Goal: Information Seeking & Learning: Check status

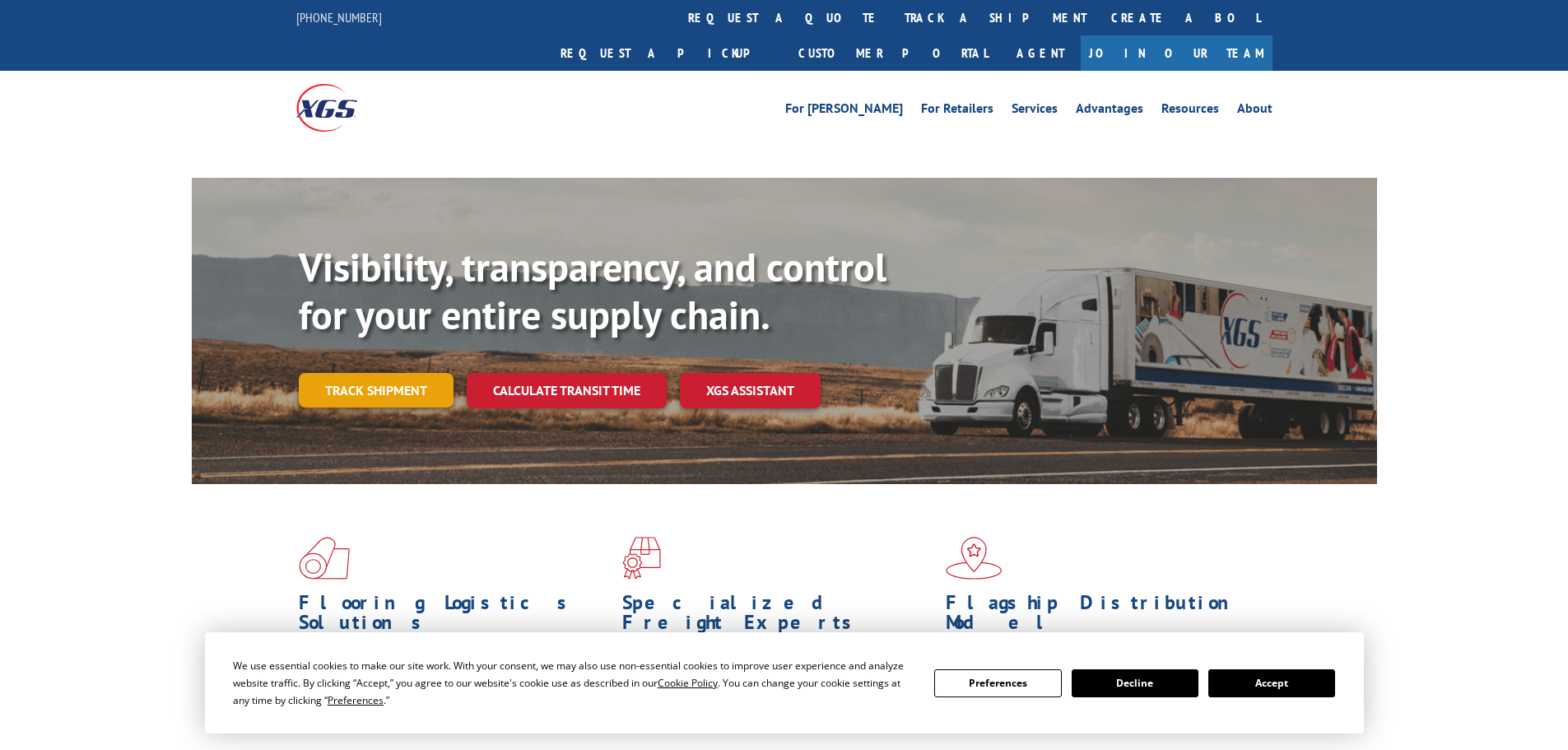
drag, startPoint x: 396, startPoint y: 356, endPoint x: 405, endPoint y: 356, distance: 9.0
click at [399, 373] on link "Track shipment" at bounding box center [376, 390] width 155 height 34
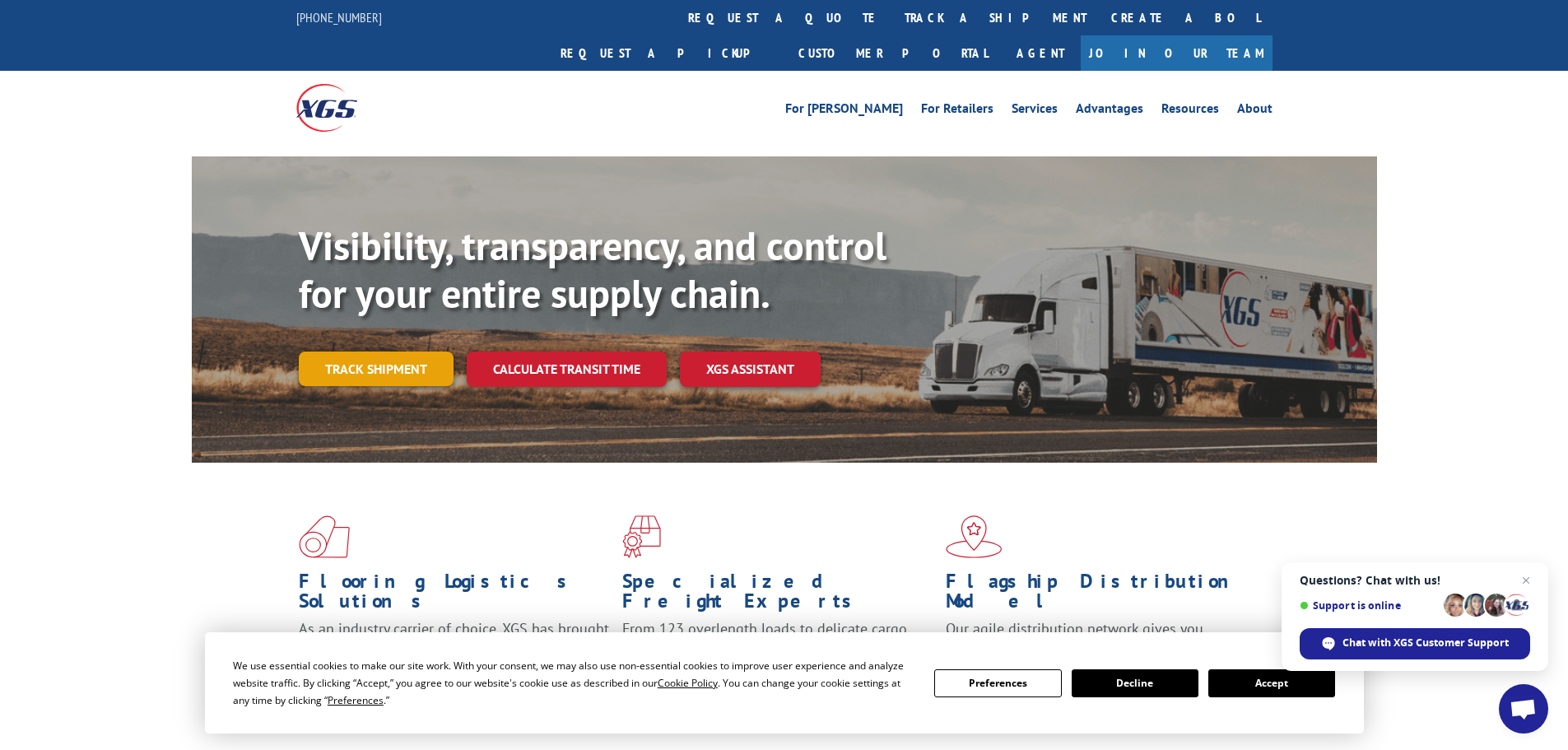
click at [332, 351] on link "Track shipment" at bounding box center [376, 368] width 155 height 34
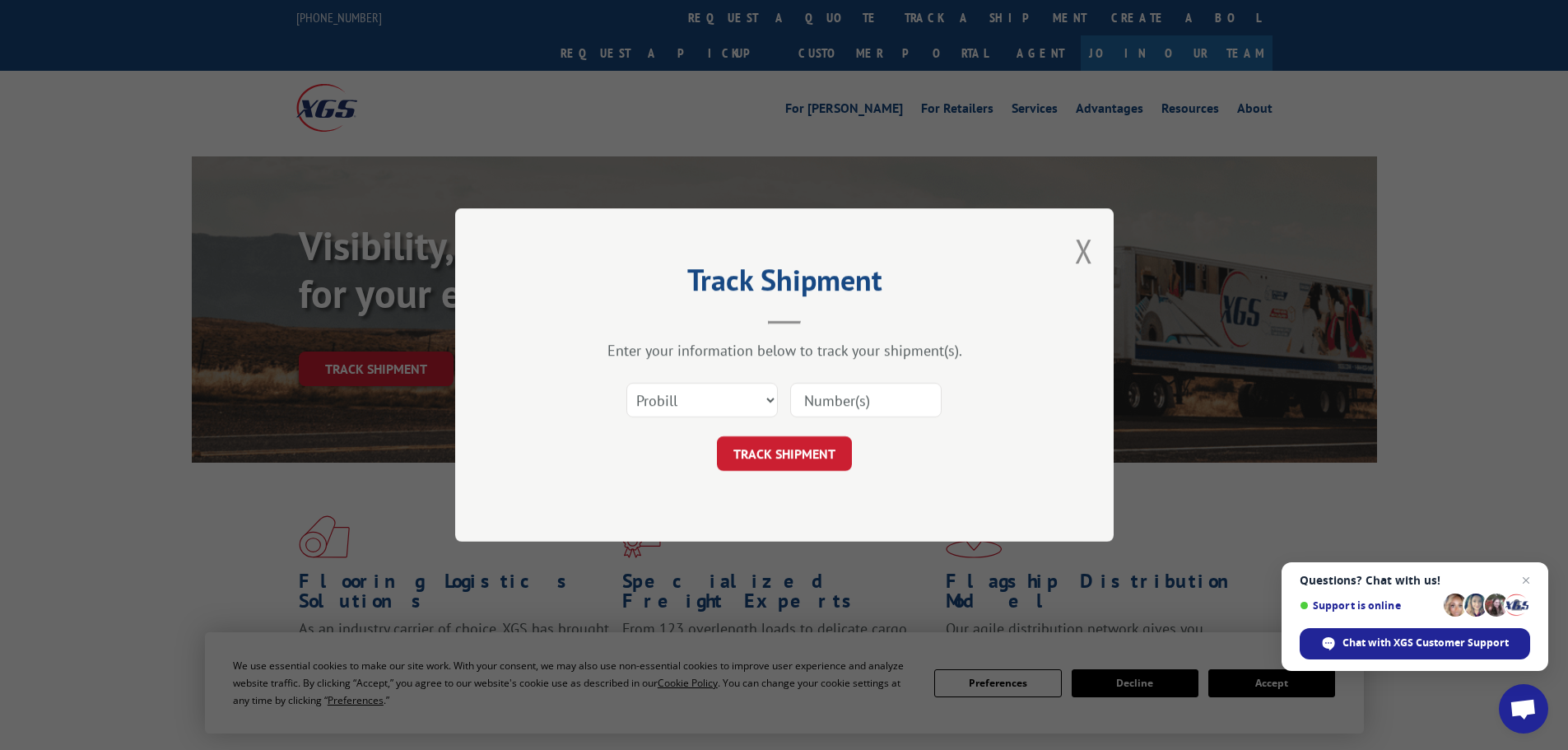
paste input "17664578"
type input "17664578"
click at [822, 455] on button "TRACK SHIPMENT" at bounding box center [784, 453] width 135 height 34
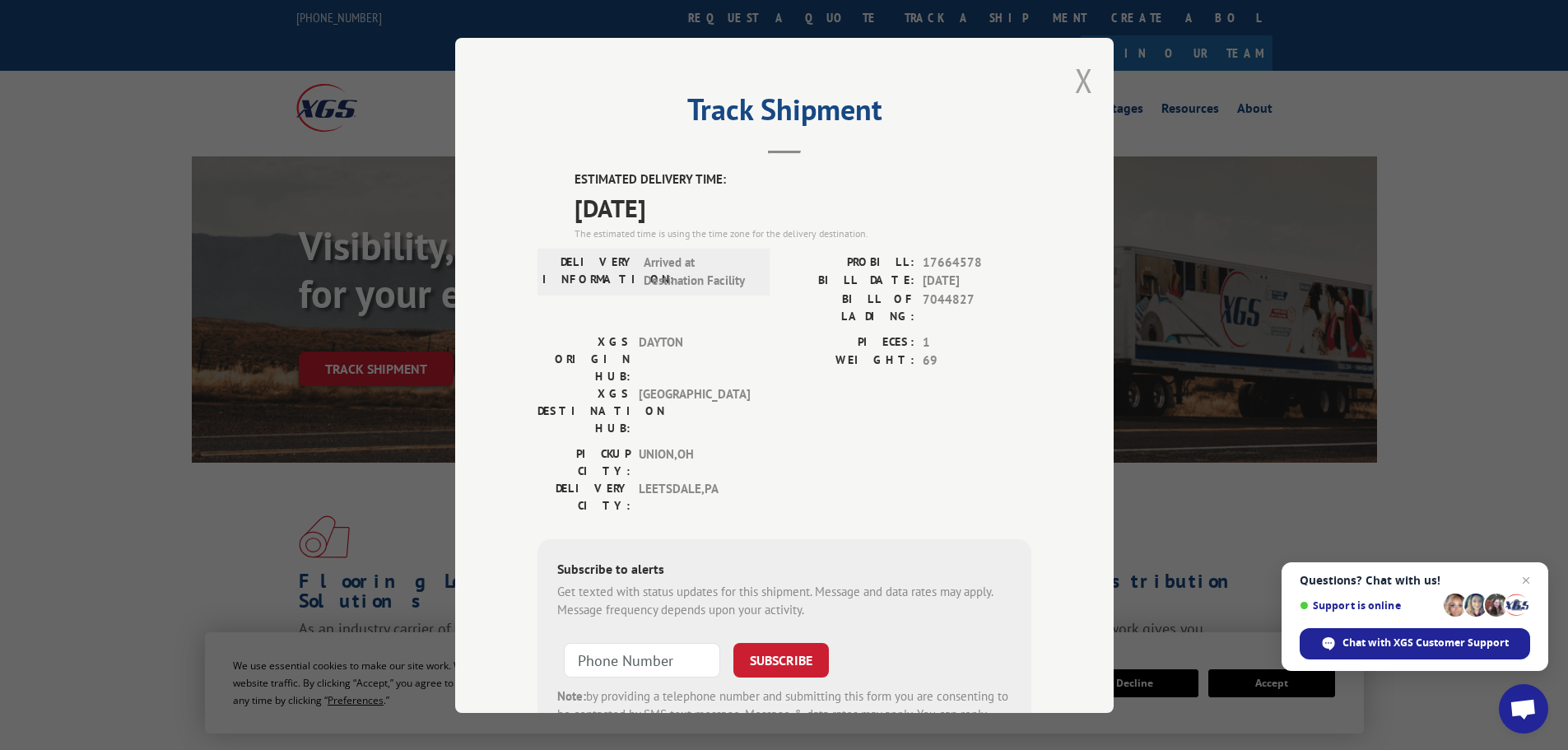
click at [1081, 78] on button "Close modal" at bounding box center [1084, 80] width 18 height 43
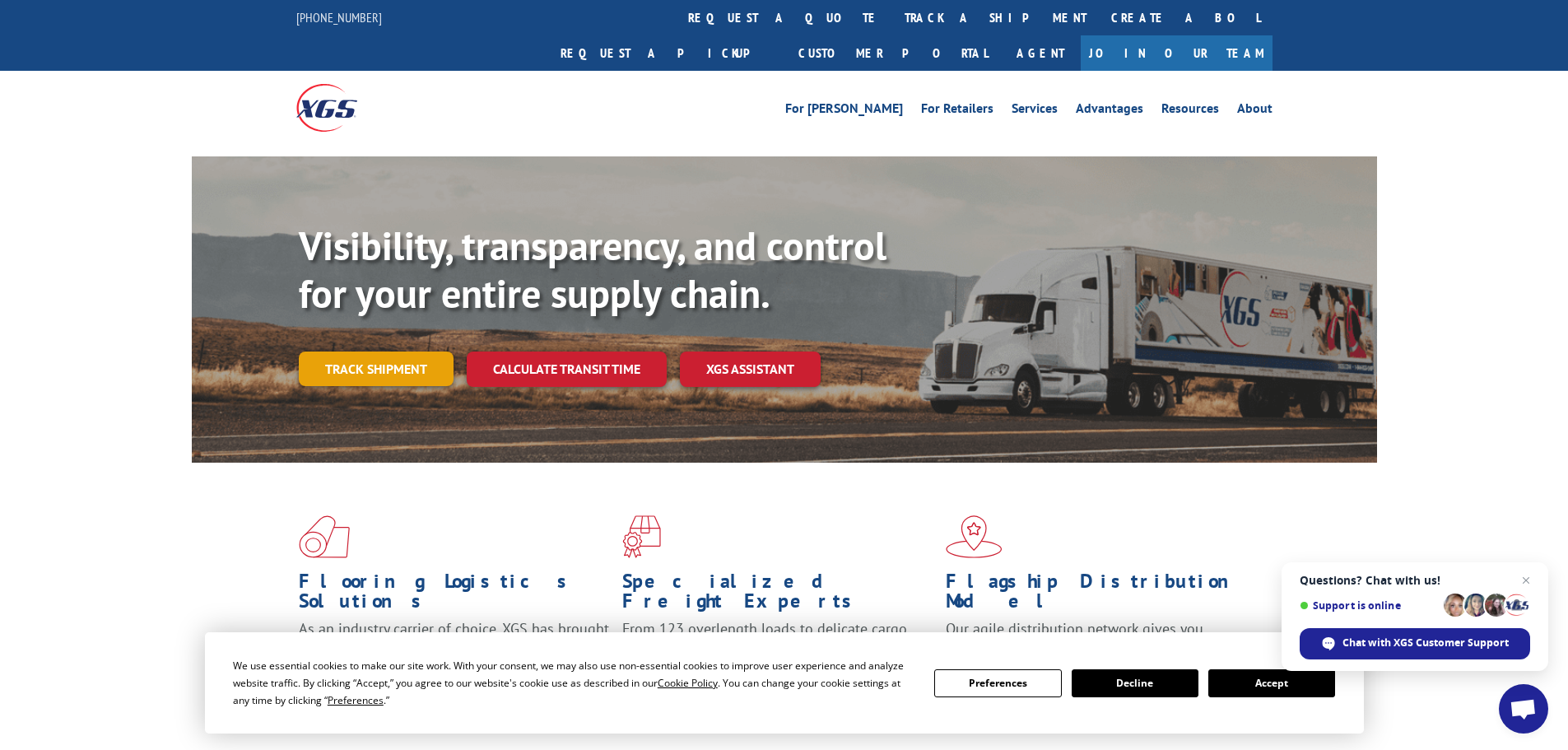
click at [386, 351] on link "Track shipment" at bounding box center [376, 368] width 155 height 34
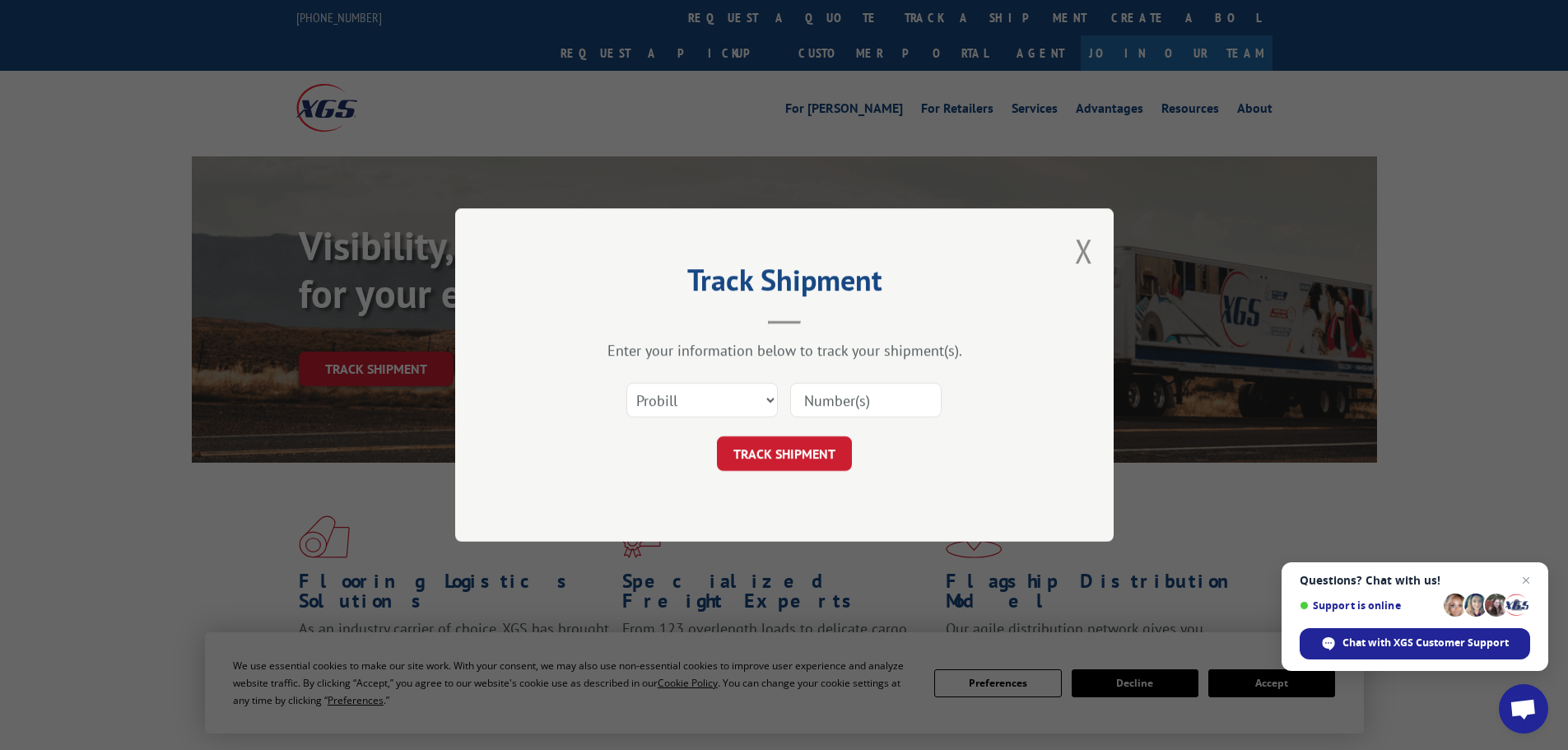
click at [863, 399] on input at bounding box center [866, 400] width 151 height 34
paste input "17665970"
type input "17665970"
click at [802, 459] on button "TRACK SHIPMENT" at bounding box center [784, 453] width 135 height 34
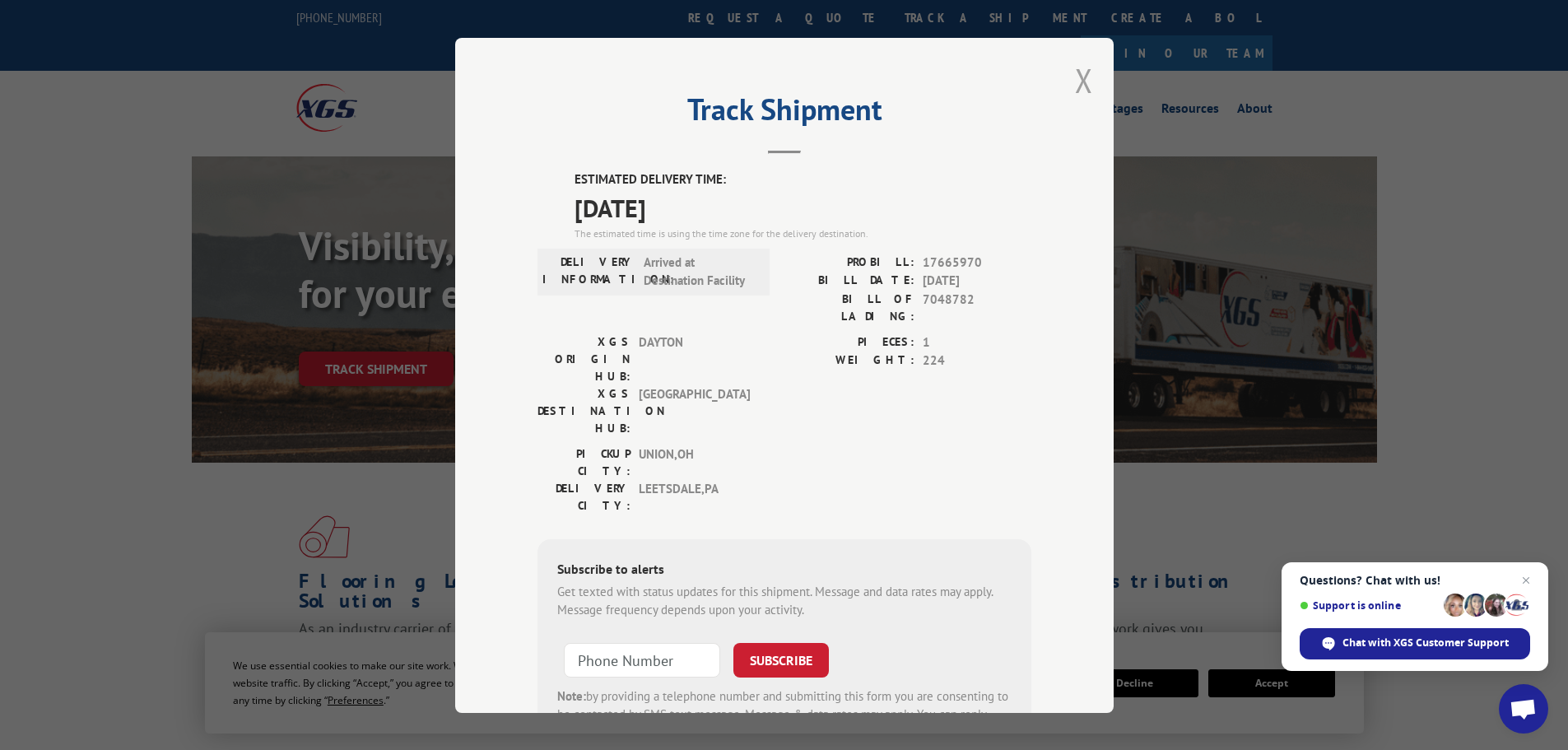
click at [1075, 76] on button "Close modal" at bounding box center [1084, 80] width 18 height 43
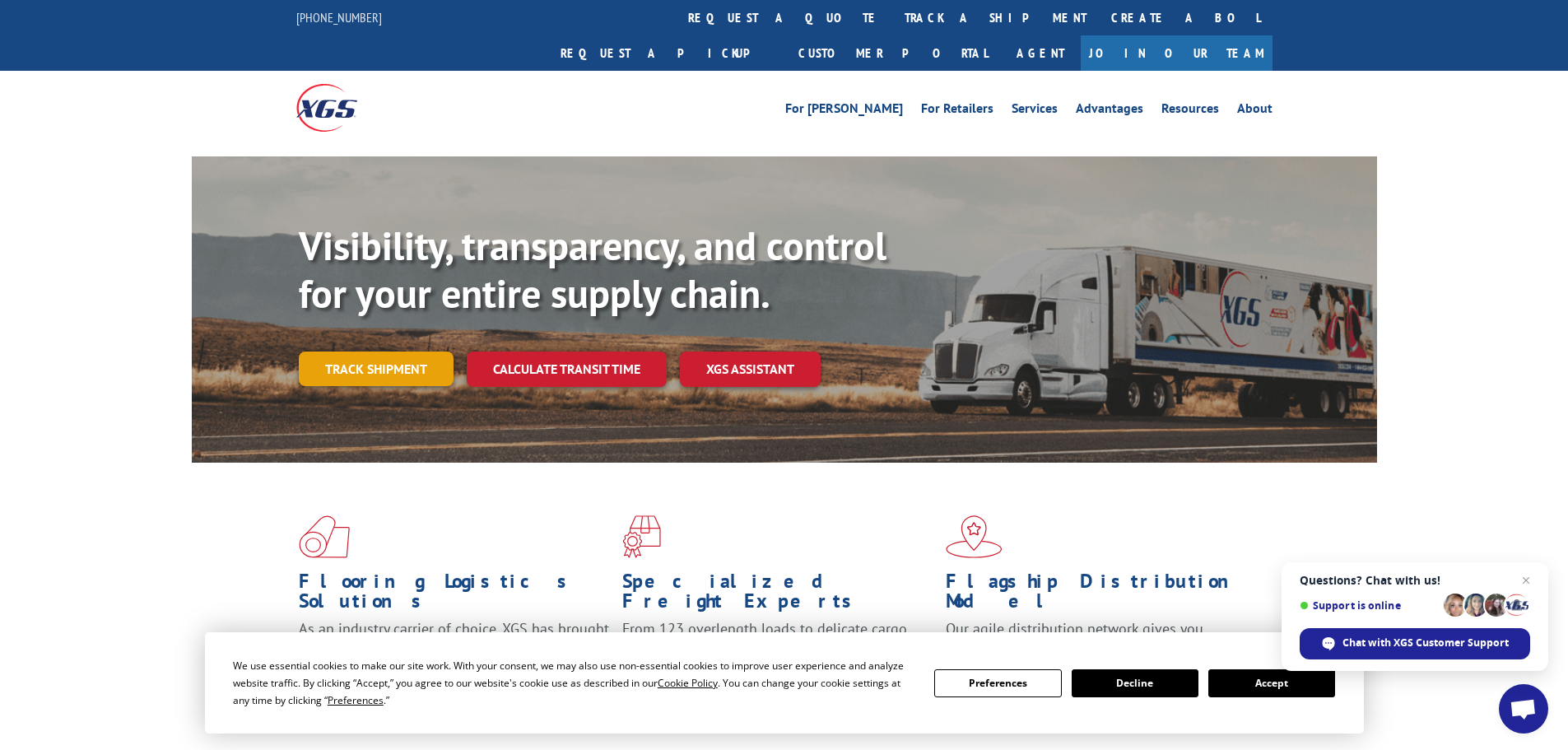
click at [390, 351] on link "Track shipment" at bounding box center [376, 368] width 155 height 34
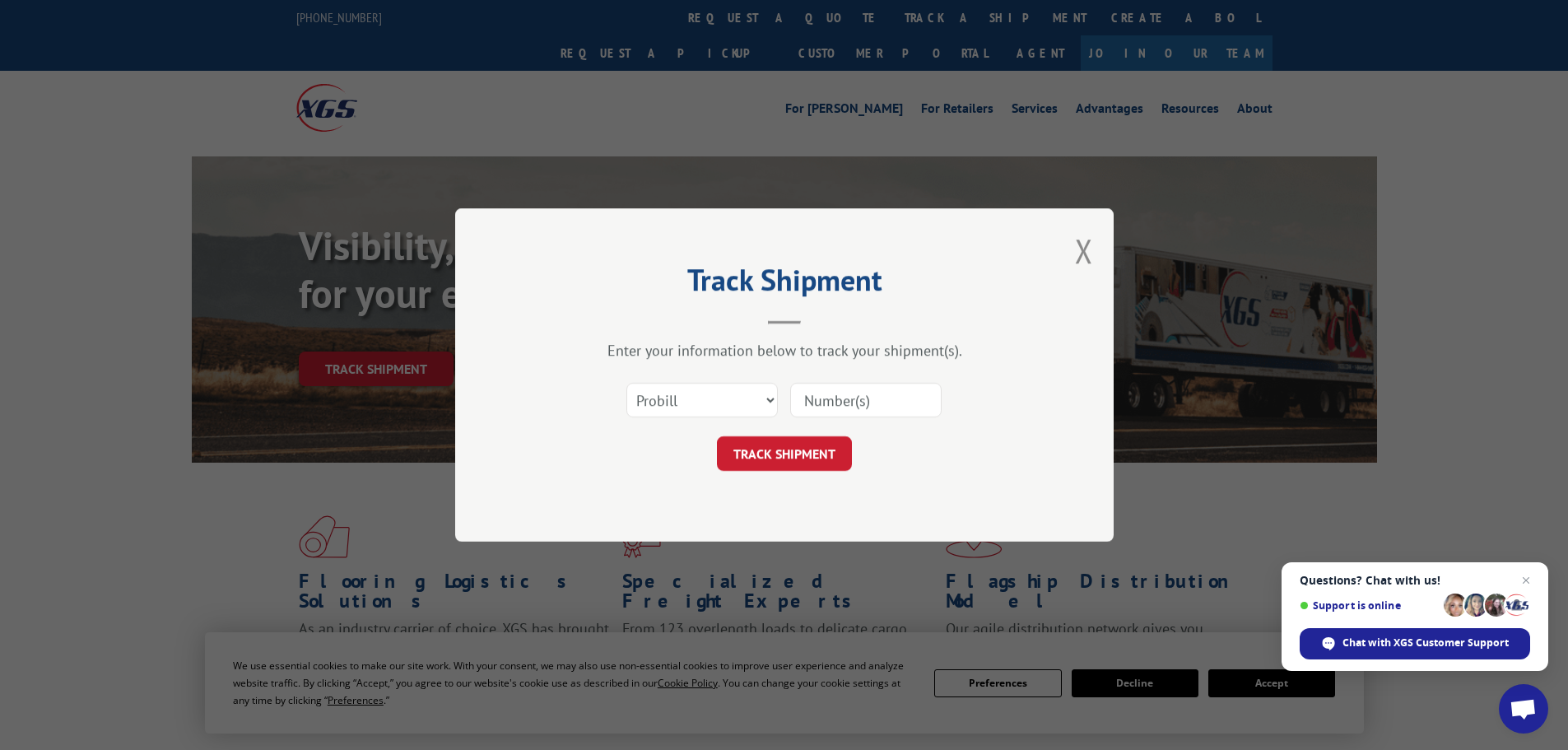
paste input "17664578"
type input "17664578"
click at [763, 451] on button "TRACK SHIPMENT" at bounding box center [784, 453] width 135 height 34
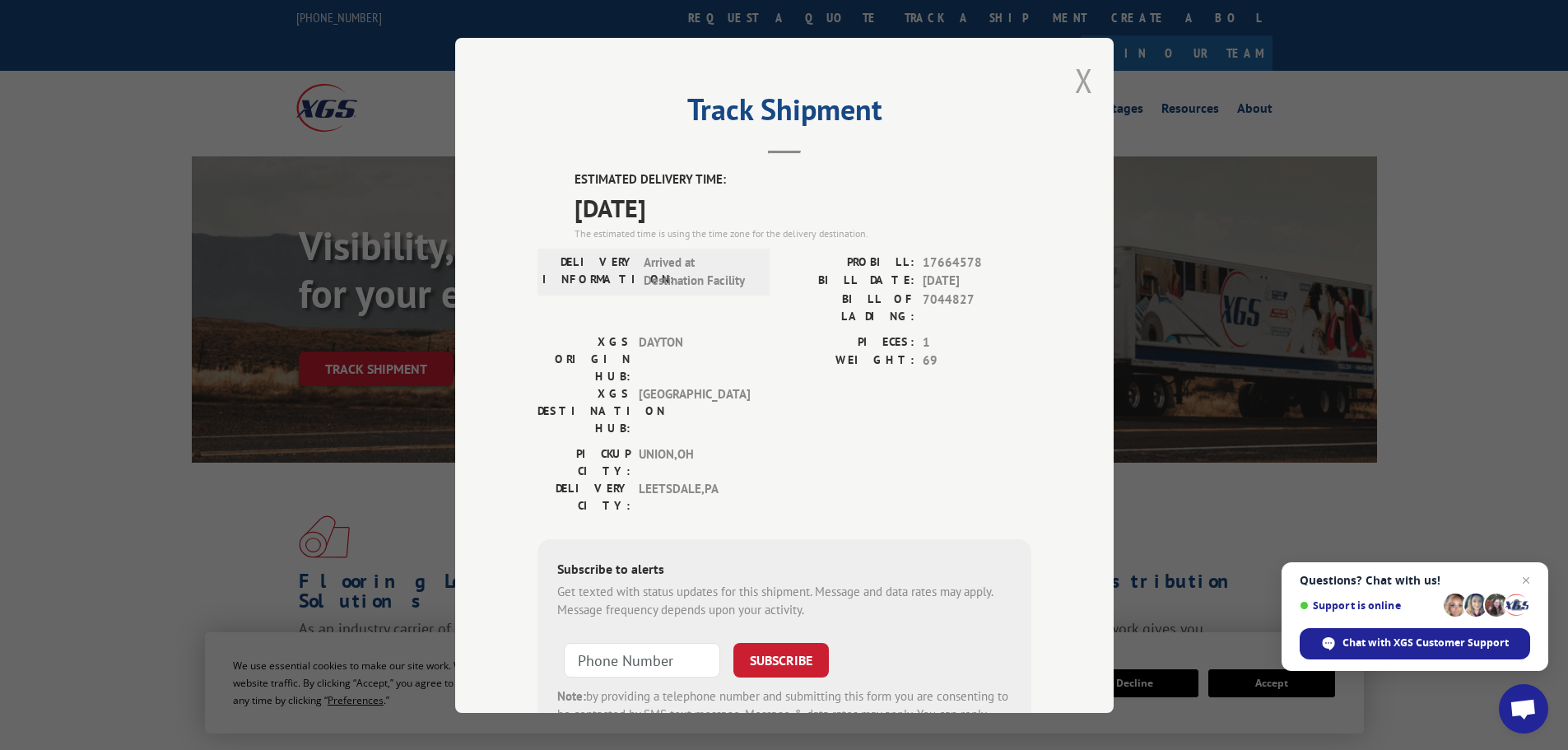
click at [1082, 73] on button "Close modal" at bounding box center [1084, 80] width 18 height 43
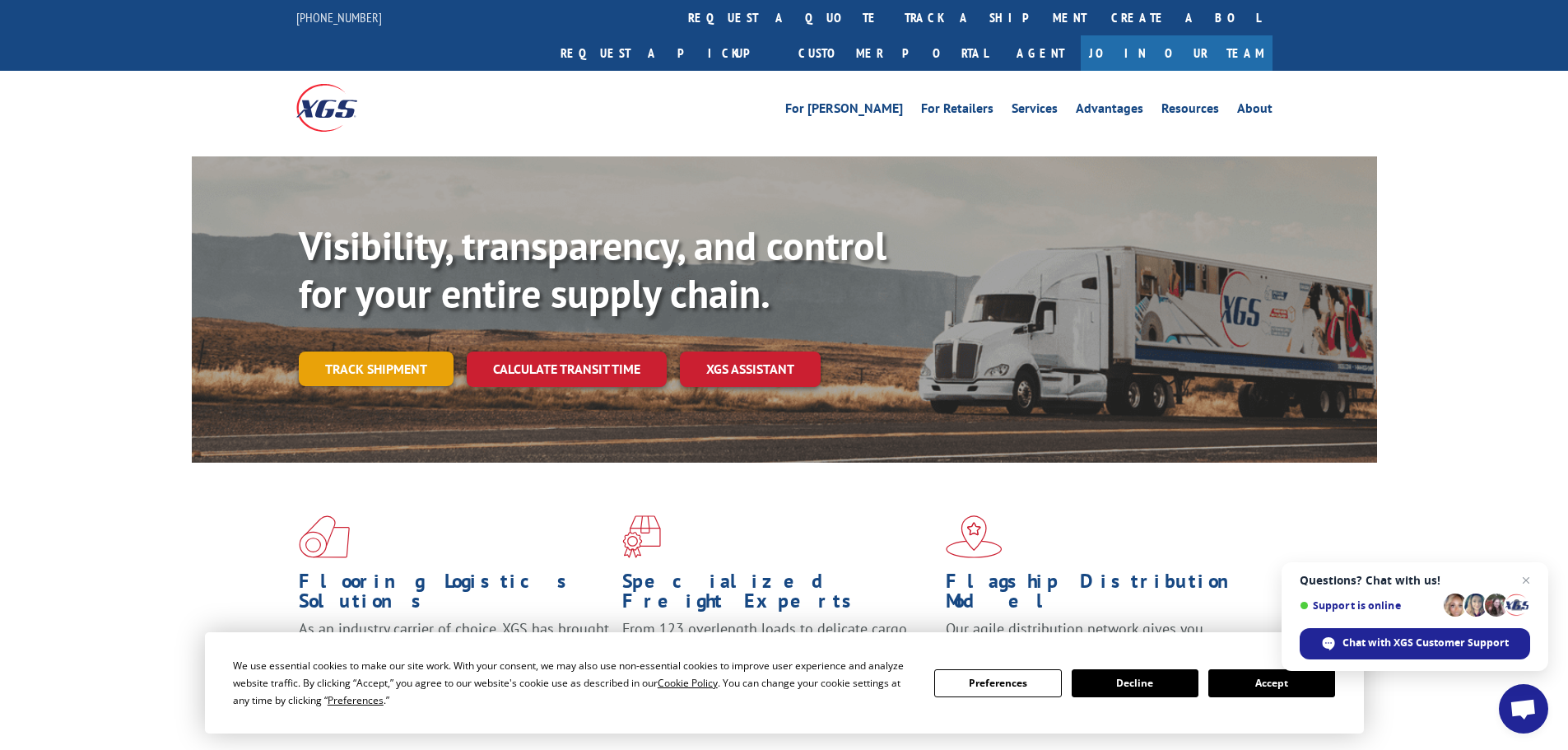
click at [417, 351] on link "Track shipment" at bounding box center [376, 368] width 155 height 34
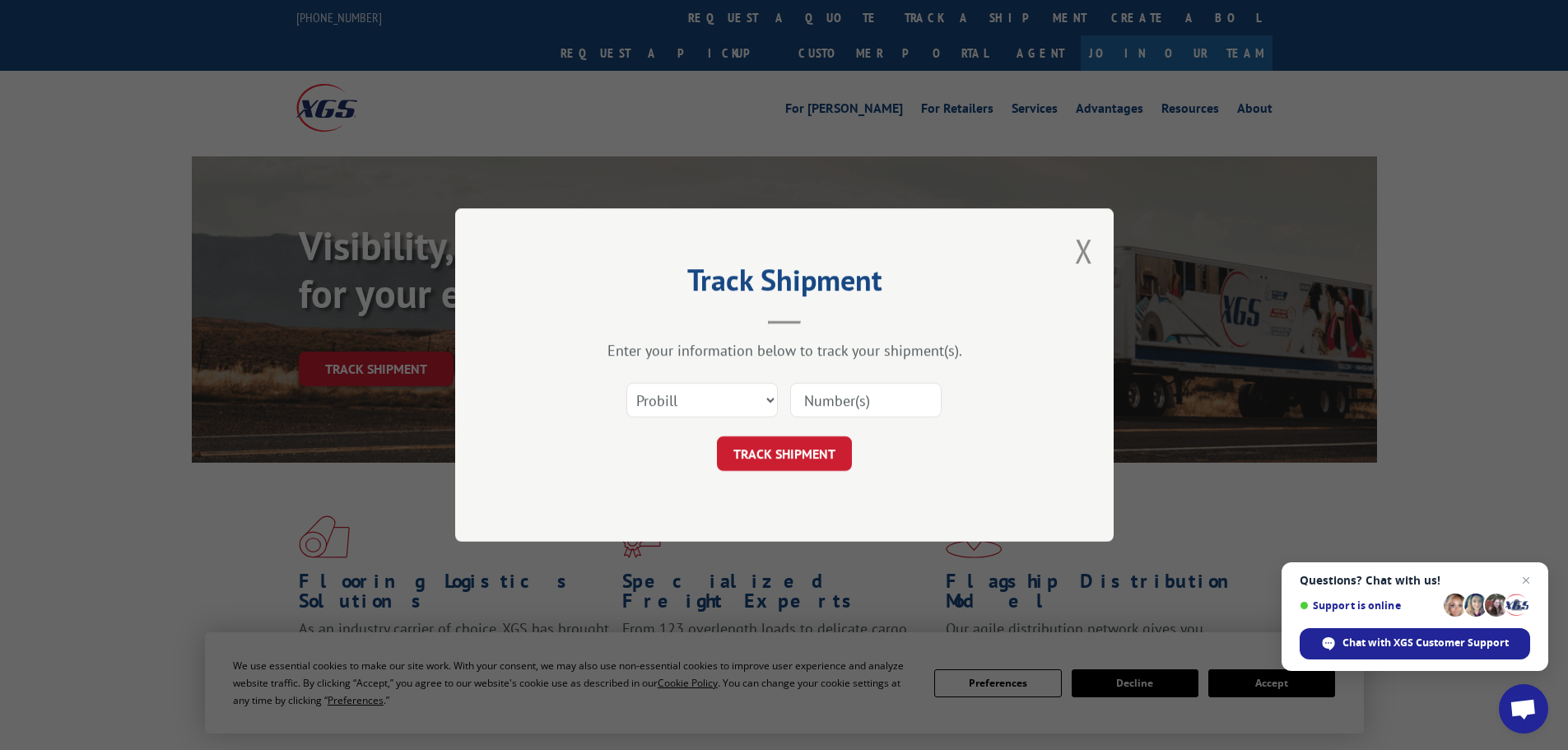
paste input "17665970"
type input "17665970"
click at [806, 451] on button "TRACK SHIPMENT" at bounding box center [784, 453] width 135 height 34
